Goal: Transaction & Acquisition: Subscribe to service/newsletter

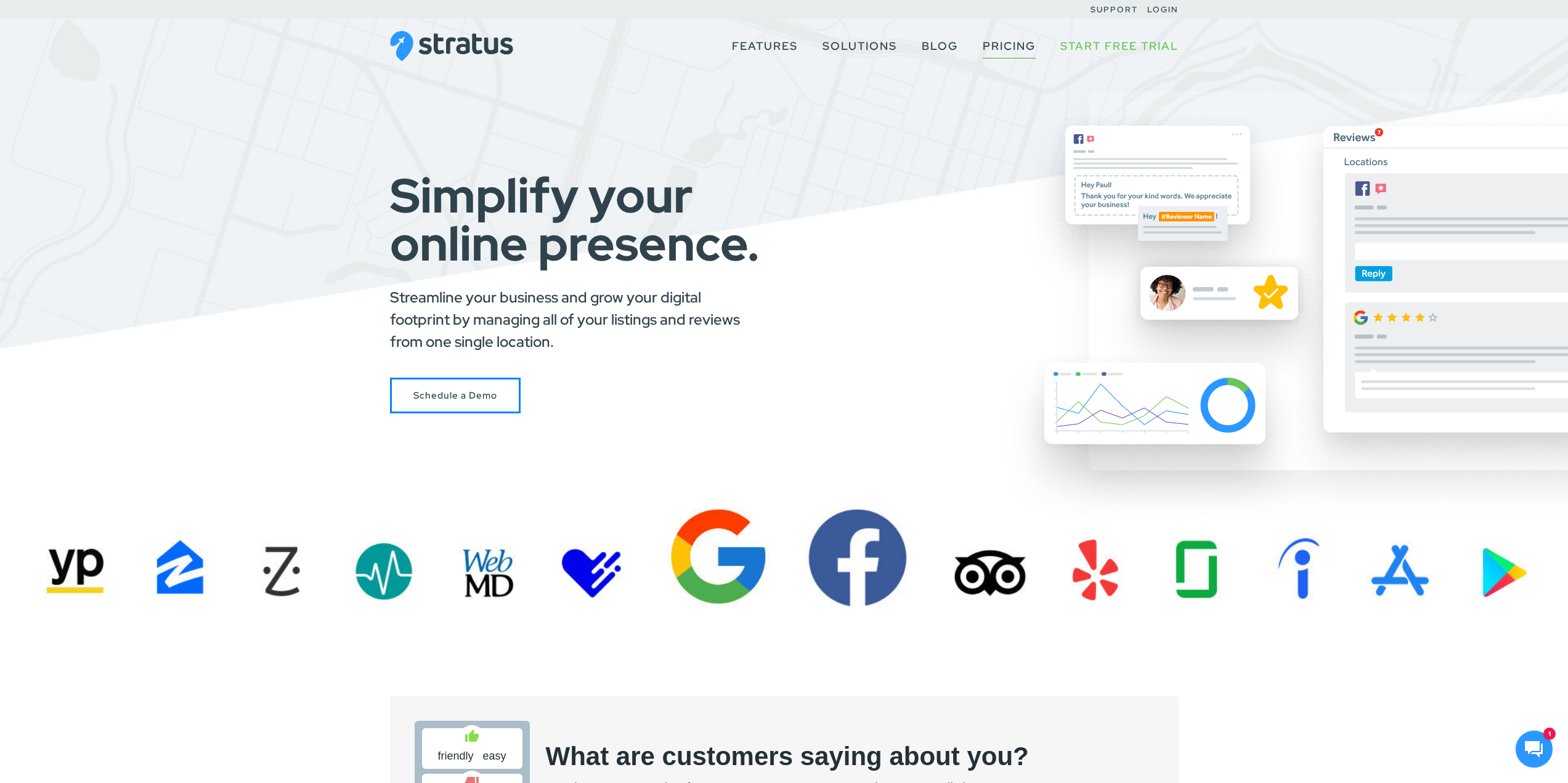
click at [1004, 51] on link "Pricing" at bounding box center [1009, 46] width 53 height 23
